Goal: Navigation & Orientation: Find specific page/section

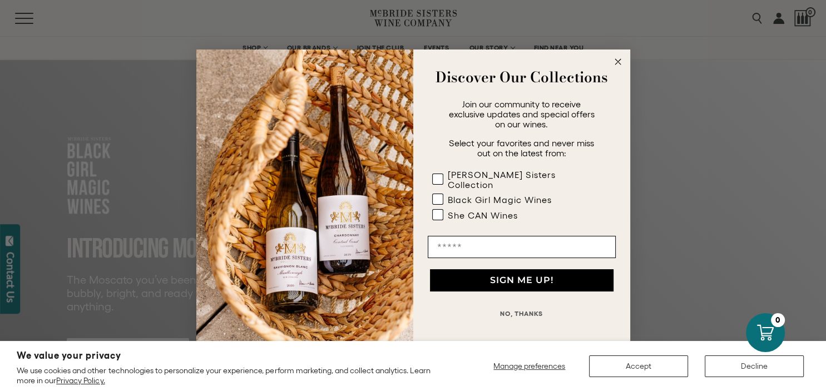
click at [617, 62] on circle "Close dialog" at bounding box center [617, 62] width 13 height 13
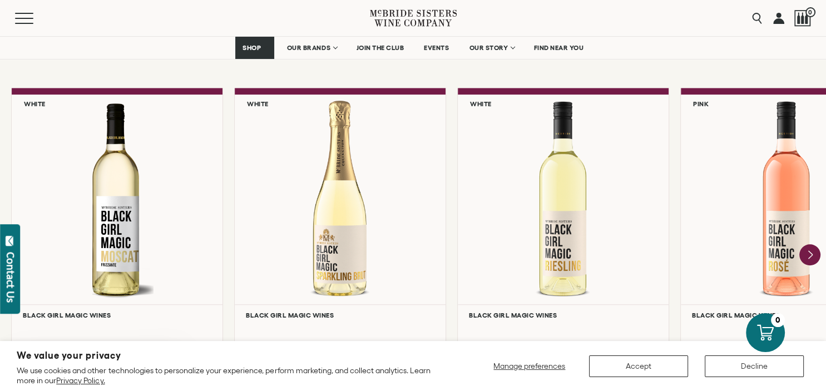
scroll to position [978, 0]
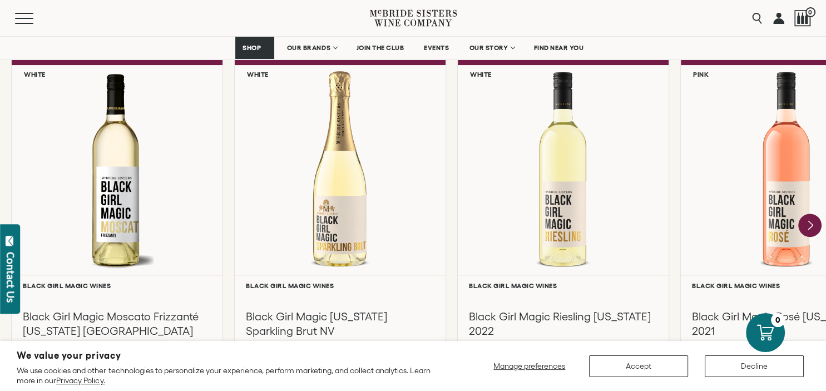
click at [808, 228] on icon "Next" at bounding box center [809, 225] width 23 height 23
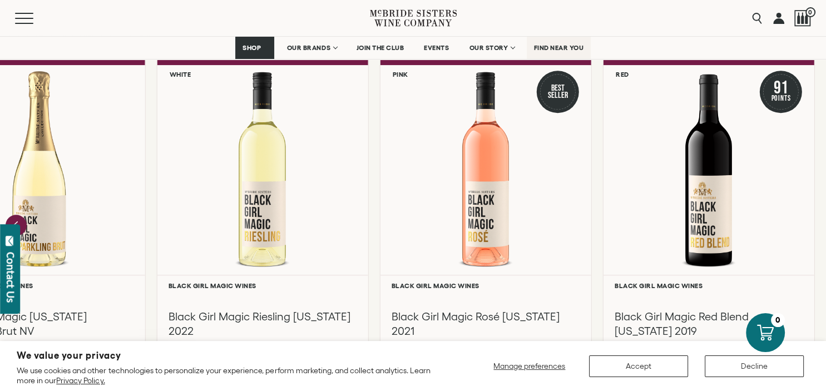
click at [560, 46] on span "FIND NEAR YOU" at bounding box center [559, 48] width 50 height 8
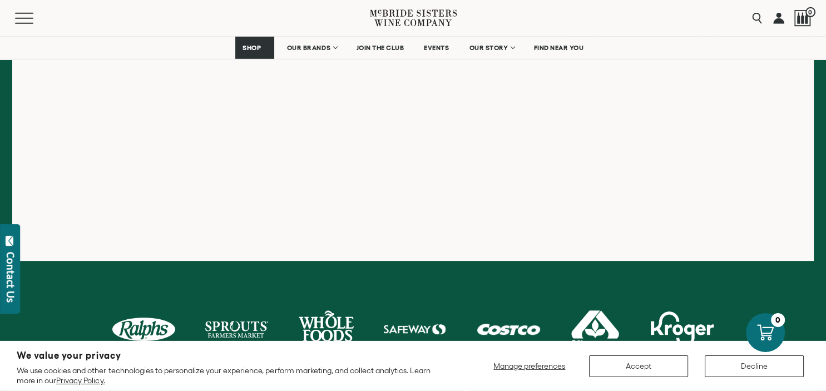
scroll to position [318, 0]
